Goal: Contribute content

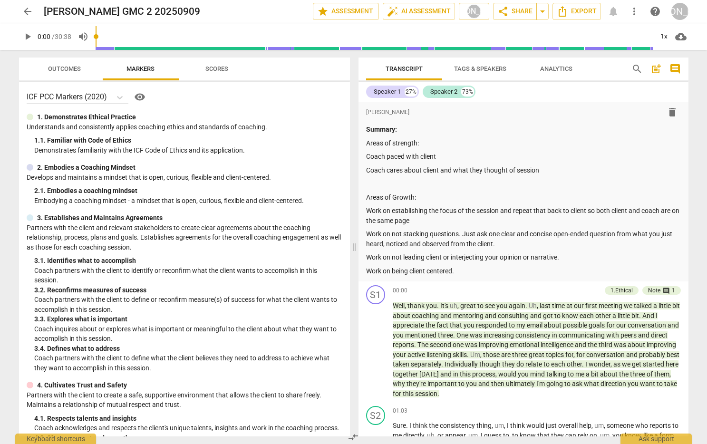
click at [27, 9] on span "arrow_back" at bounding box center [27, 11] width 11 height 11
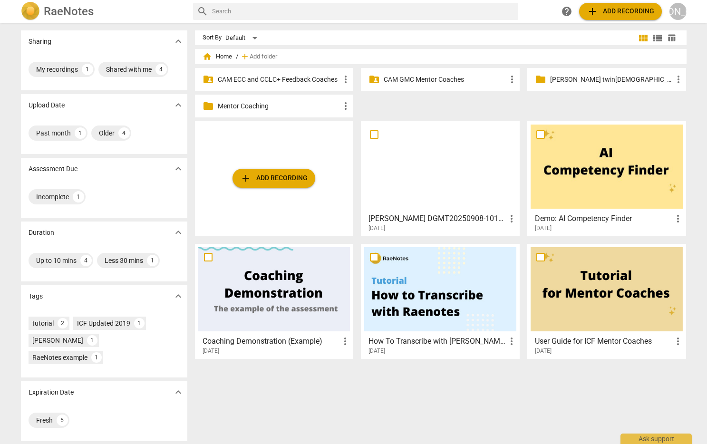
click at [438, 77] on p "CAM GMC Mentor Coaches" at bounding box center [445, 80] width 123 height 10
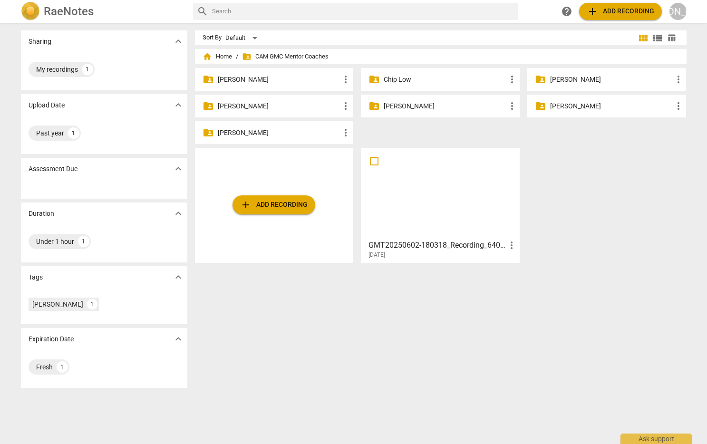
click at [405, 105] on p "Jackie Adams" at bounding box center [445, 106] width 123 height 10
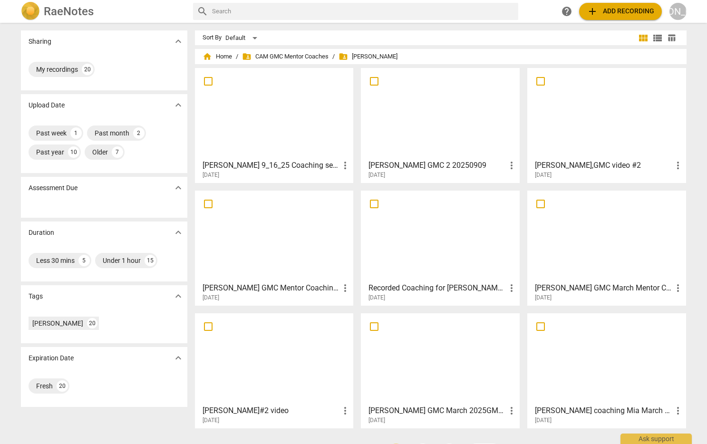
click at [577, 119] on div at bounding box center [607, 113] width 152 height 84
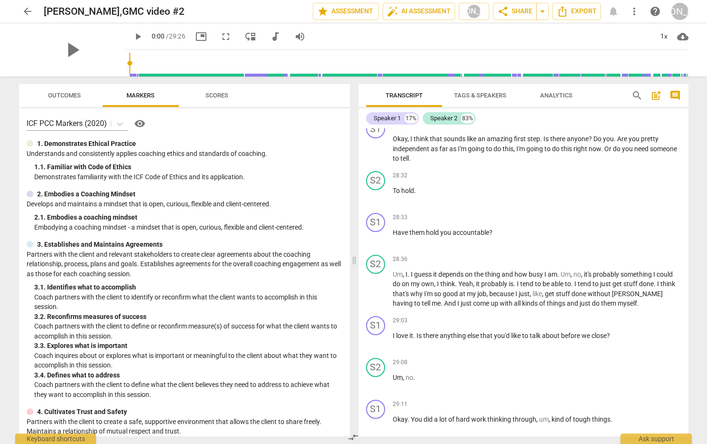
scroll to position [4076, 0]
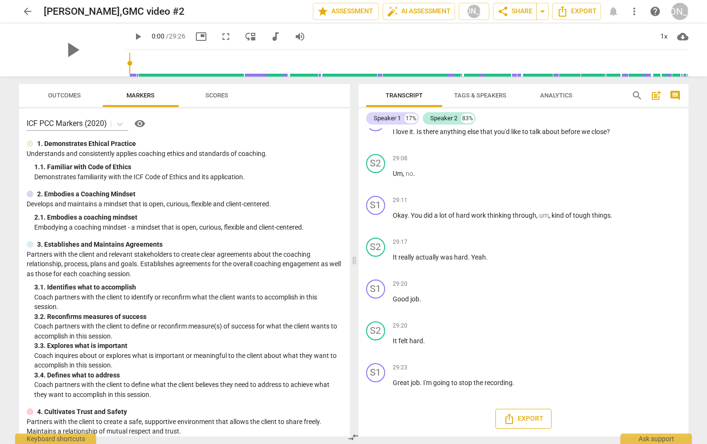
click at [523, 418] on span "Export" at bounding box center [524, 418] width 40 height 11
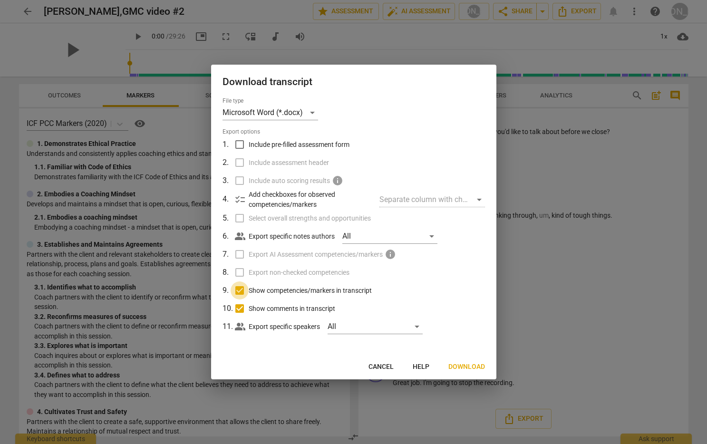
click at [237, 288] on input "Show competencies/markers in transcript" at bounding box center [240, 291] width 18 height 18
checkbox input "false"
click at [236, 305] on input "Show comments in transcript" at bounding box center [240, 309] width 18 height 18
checkbox input "false"
click at [467, 365] on span "Download" at bounding box center [467, 367] width 37 height 10
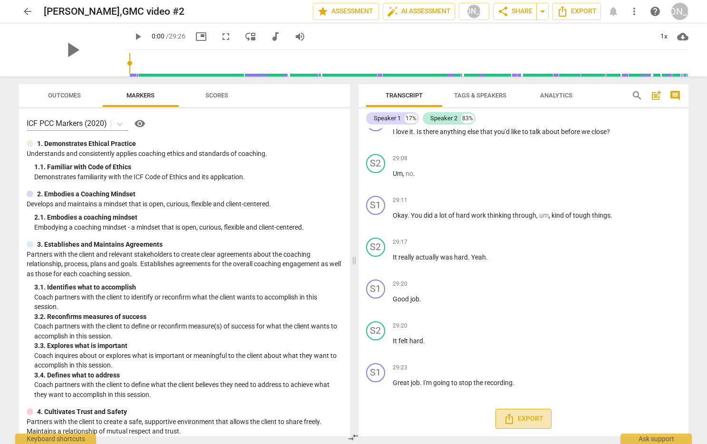
click at [533, 419] on span "Export" at bounding box center [524, 418] width 40 height 11
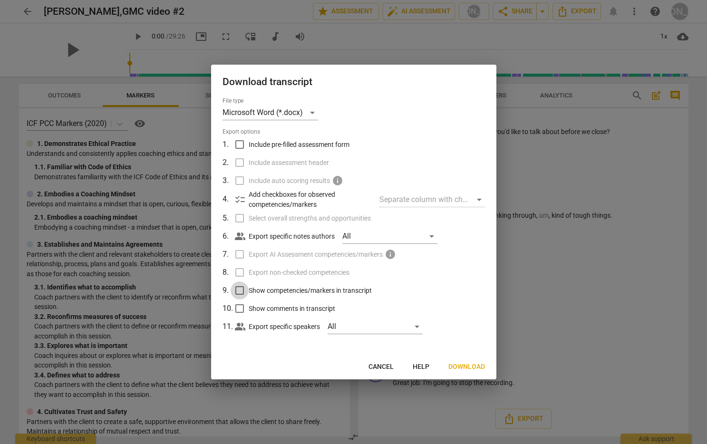
click at [241, 289] on input "Show competencies/markers in transcript" at bounding box center [240, 291] width 18 height 18
checkbox input "true"
click at [238, 305] on input "Show comments in transcript" at bounding box center [240, 309] width 18 height 18
checkbox input "true"
click at [521, 326] on div at bounding box center [353, 222] width 707 height 444
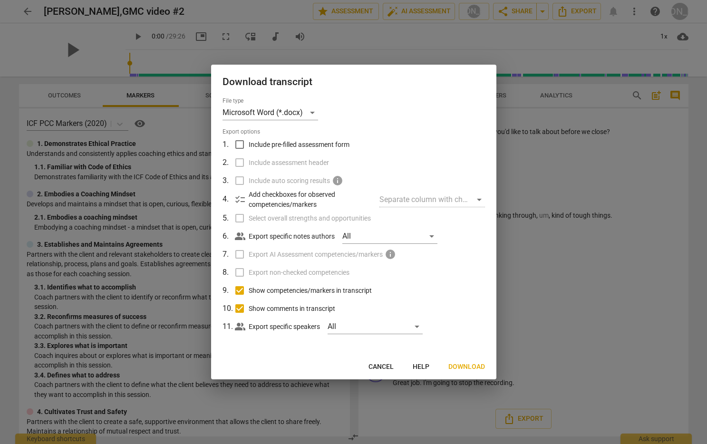
checkbox input "false"
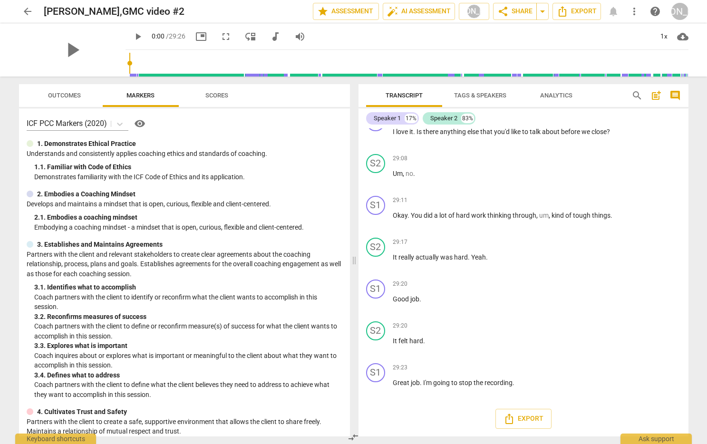
click at [318, 238] on div "ICF PCC Markers (2020) visibility 1. Demonstrates Ethical Practice Understands …" at bounding box center [184, 272] width 331 height 328
click at [70, 92] on span "Outcomes" at bounding box center [64, 95] width 33 height 7
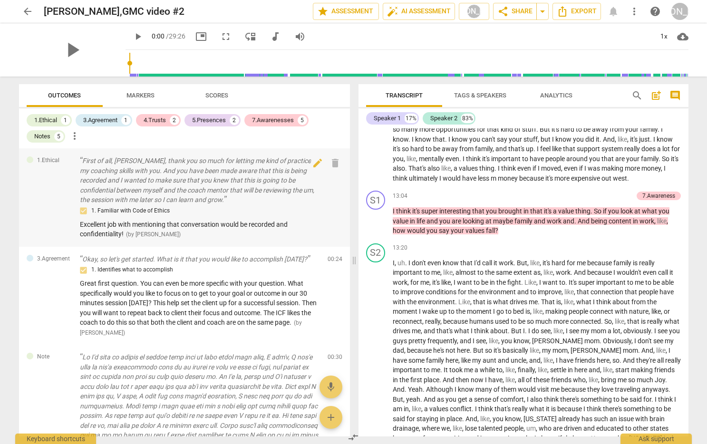
scroll to position [1616, 0]
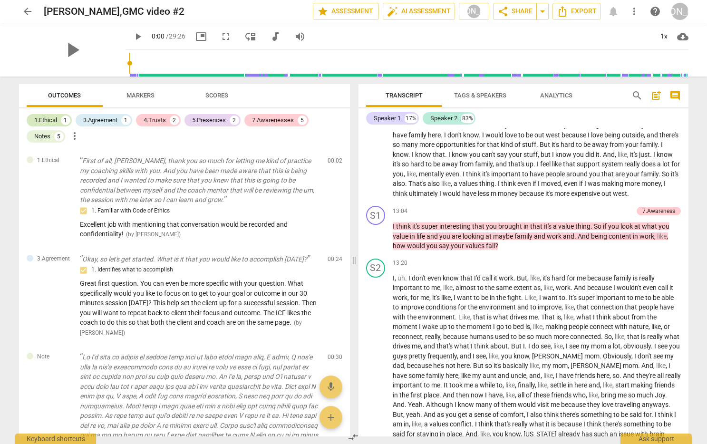
click at [44, 115] on div "1.Ethical 1" at bounding box center [49, 120] width 45 height 12
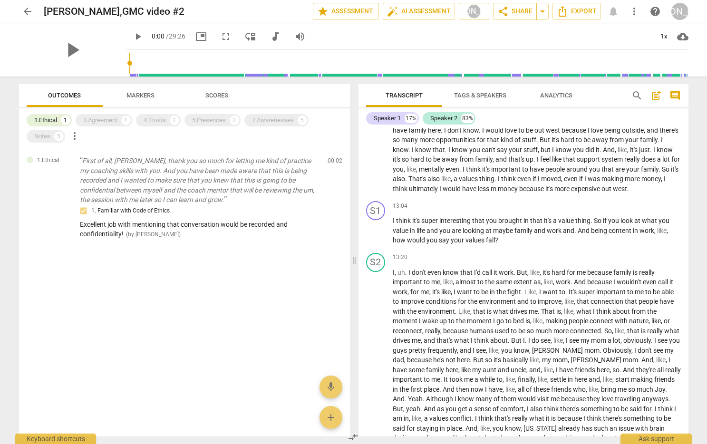
scroll to position [1611, 0]
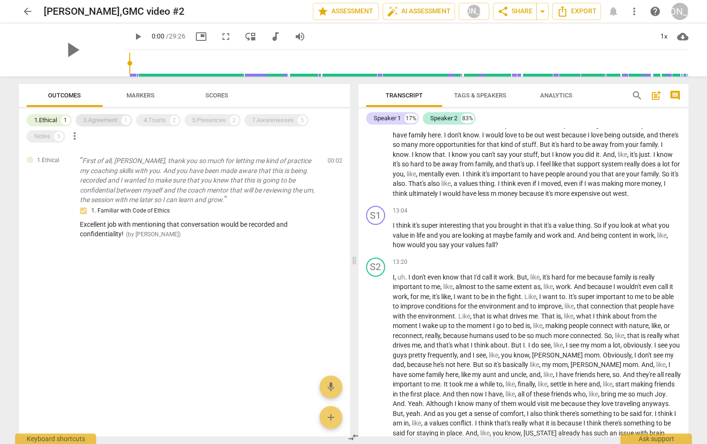
drag, startPoint x: 95, startPoint y: 115, endPoint x: 115, endPoint y: 117, distance: 20.1
click at [95, 115] on div "3.Agreement 1" at bounding box center [104, 120] width 57 height 12
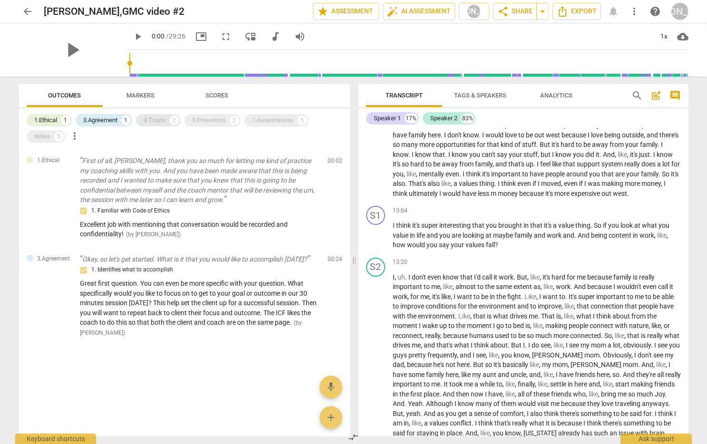
click at [155, 117] on div "4.Trusts" at bounding box center [155, 121] width 22 height 10
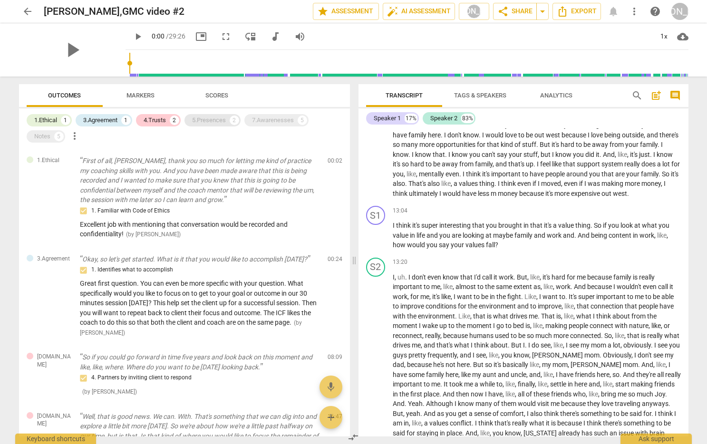
drag, startPoint x: 211, startPoint y: 118, endPoint x: 258, endPoint y: 122, distance: 46.8
click at [212, 118] on div "5.Presences" at bounding box center [209, 121] width 34 height 10
drag, startPoint x: 275, startPoint y: 121, endPoint x: 225, endPoint y: 127, distance: 51.3
click at [275, 121] on div "7.Awarenesses" at bounding box center [273, 121] width 42 height 10
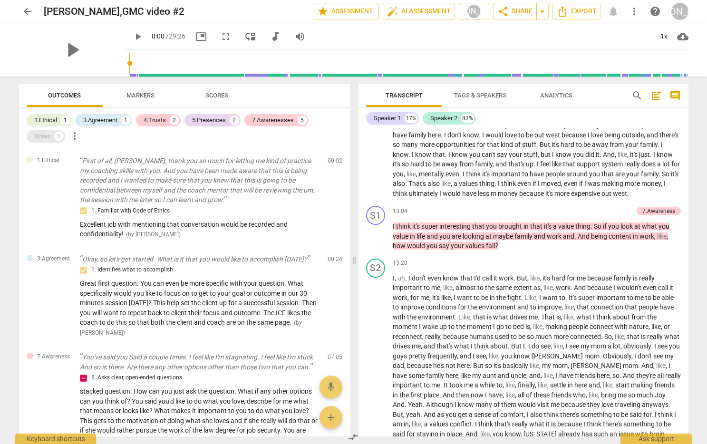
click at [41, 133] on div "Notes" at bounding box center [42, 137] width 16 height 10
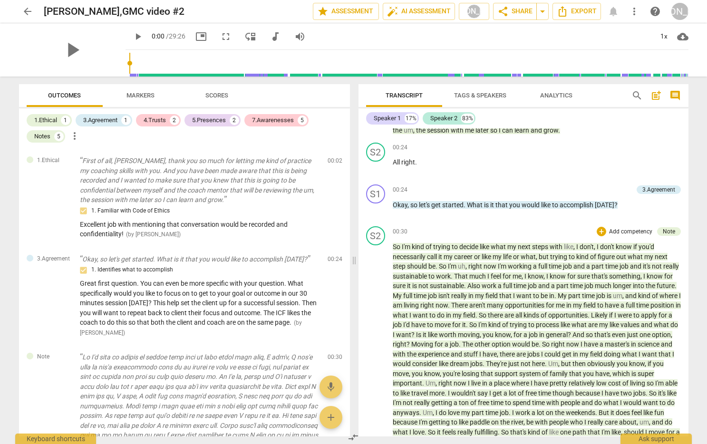
scroll to position [0, 0]
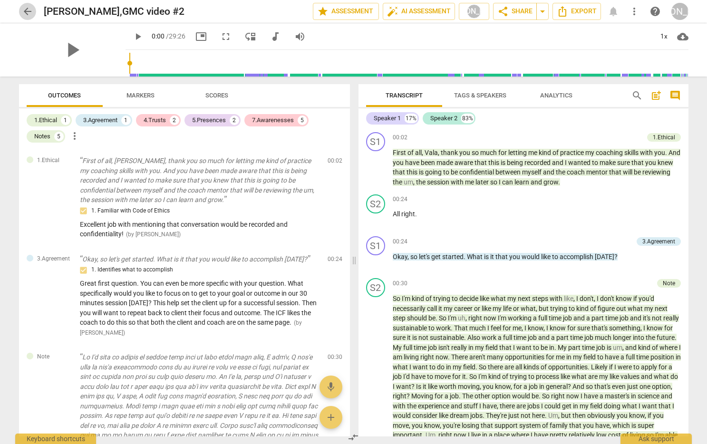
click at [25, 9] on span "arrow_back" at bounding box center [27, 11] width 11 height 11
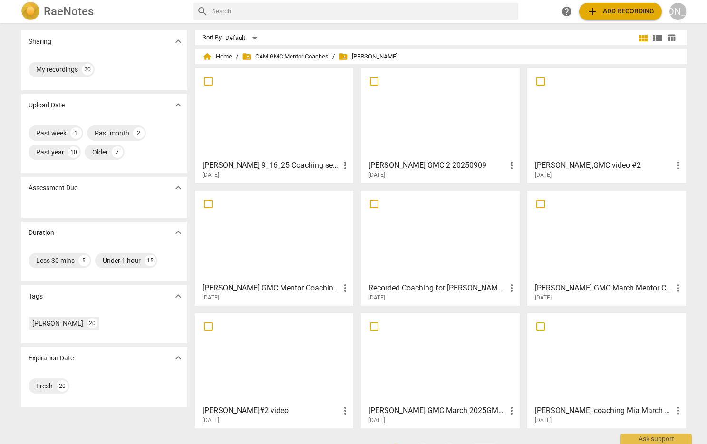
click at [281, 55] on span "folder_shared CAM GMC Mentor Coaches" at bounding box center [285, 57] width 87 height 10
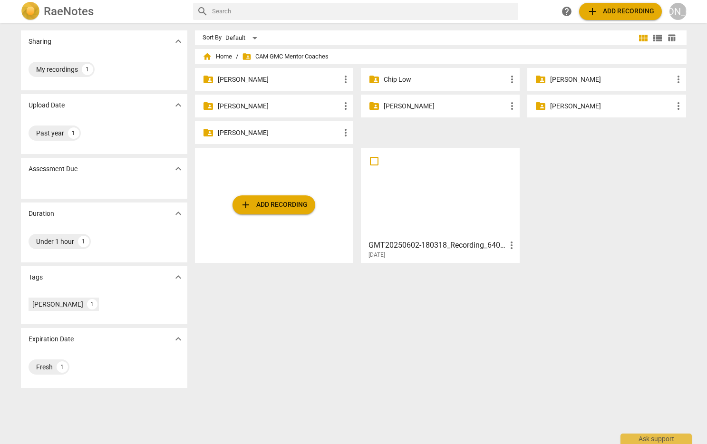
click at [409, 105] on p "Jackie Adams" at bounding box center [445, 106] width 123 height 10
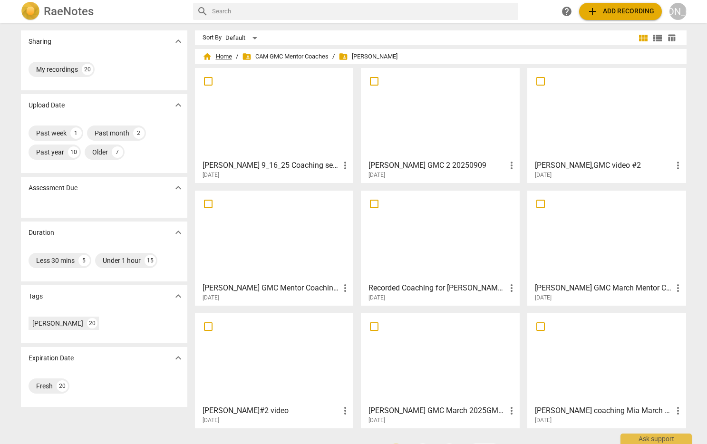
click at [219, 54] on span "home Home" at bounding box center [217, 57] width 29 height 10
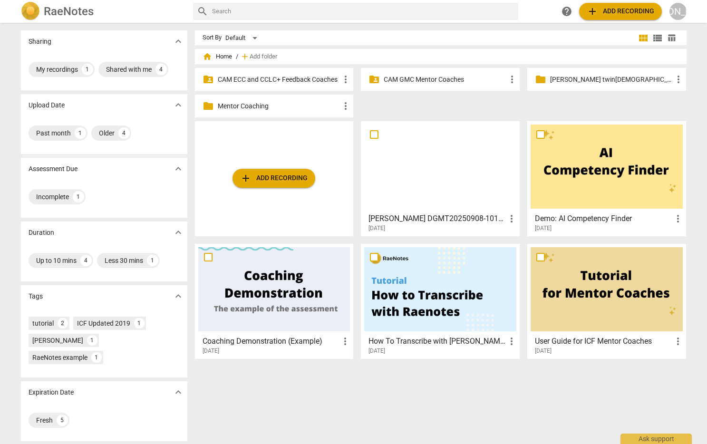
click at [269, 79] on p "CAM ECC and CCLC+ Feedback Coaches" at bounding box center [279, 80] width 123 height 10
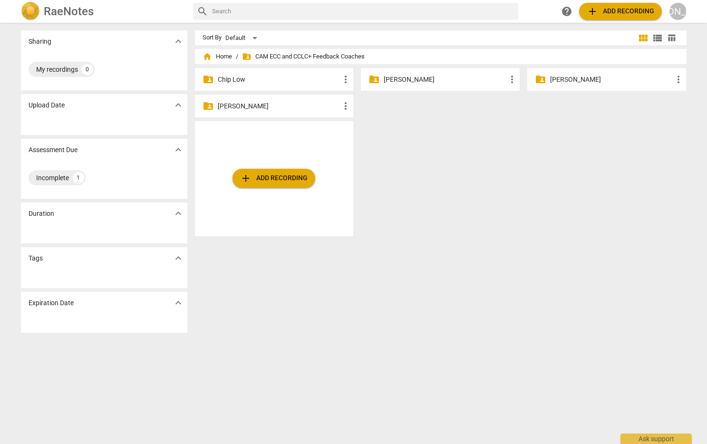
click at [401, 78] on p "Jackie Adams" at bounding box center [445, 80] width 123 height 10
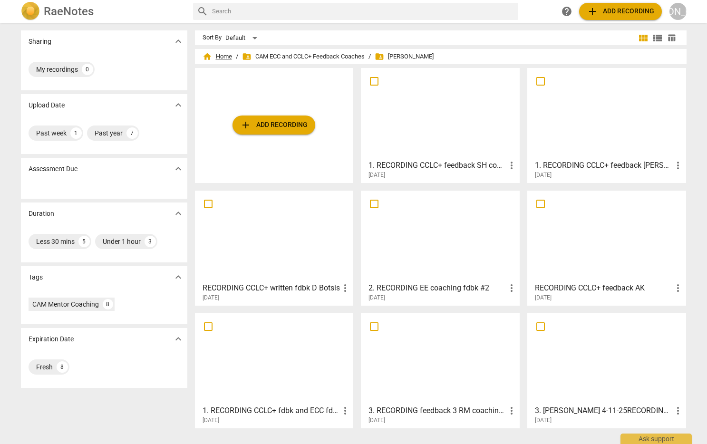
click at [211, 55] on span "home Home" at bounding box center [217, 57] width 29 height 10
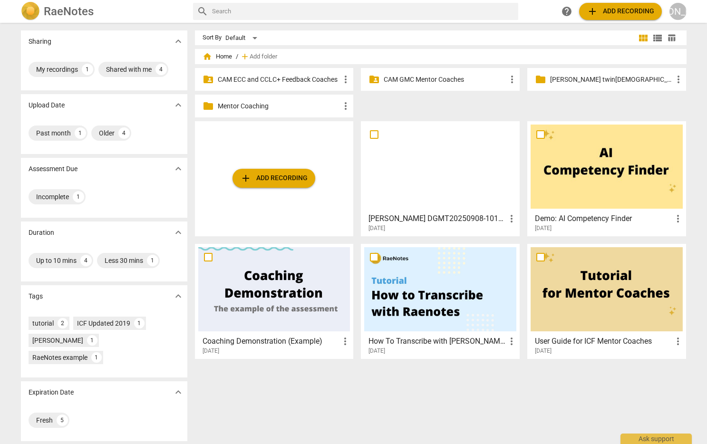
click at [241, 105] on p "Mentor Coaching" at bounding box center [279, 106] width 123 height 10
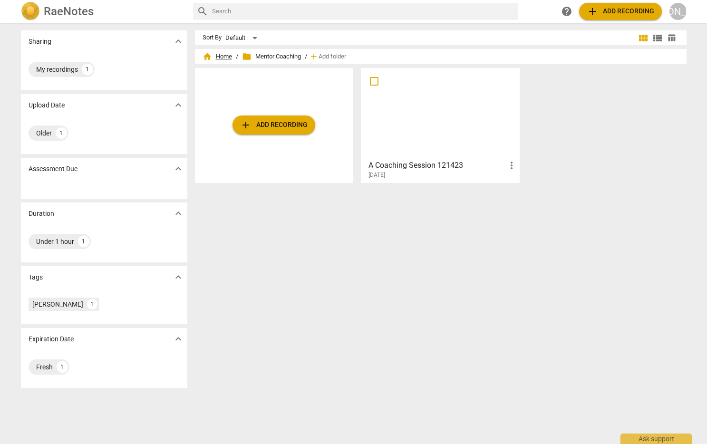
click at [216, 54] on span "home Home" at bounding box center [217, 57] width 29 height 10
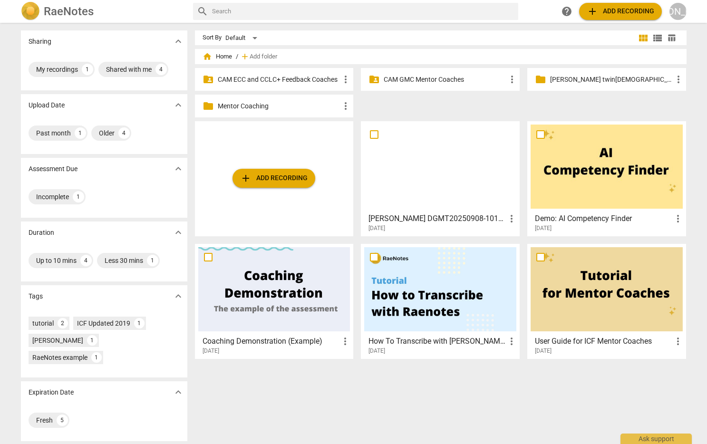
click at [583, 77] on p "Jackie Adams twin2 email" at bounding box center [611, 80] width 123 height 10
click at [410, 77] on p "CAM GMC Mentor Coaches" at bounding box center [445, 80] width 123 height 10
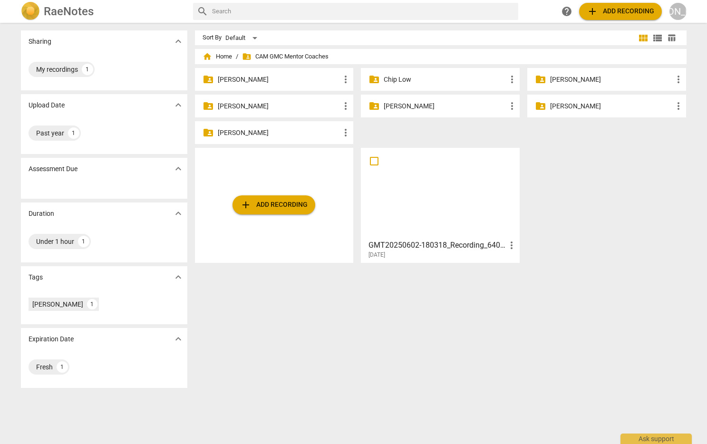
click at [413, 105] on p "Jackie Adams" at bounding box center [445, 106] width 123 height 10
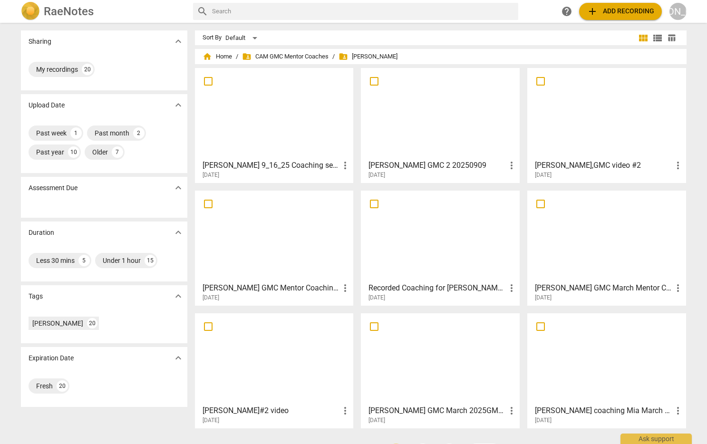
click at [636, 11] on span "add Add recording" at bounding box center [621, 11] width 68 height 11
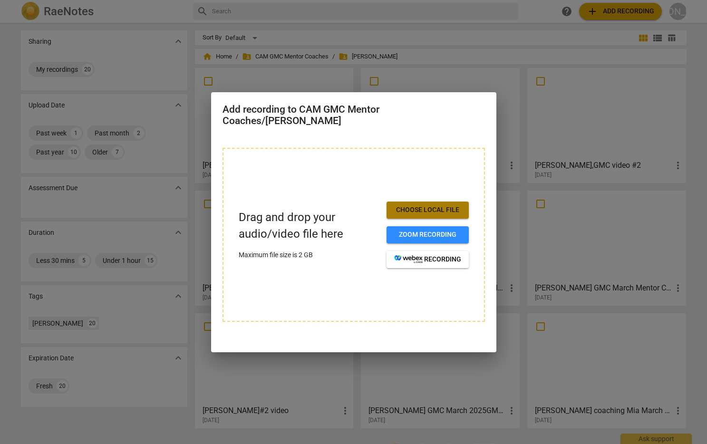
click at [451, 208] on span "Choose local file" at bounding box center [427, 211] width 67 height 10
